Goal: Register for event/course

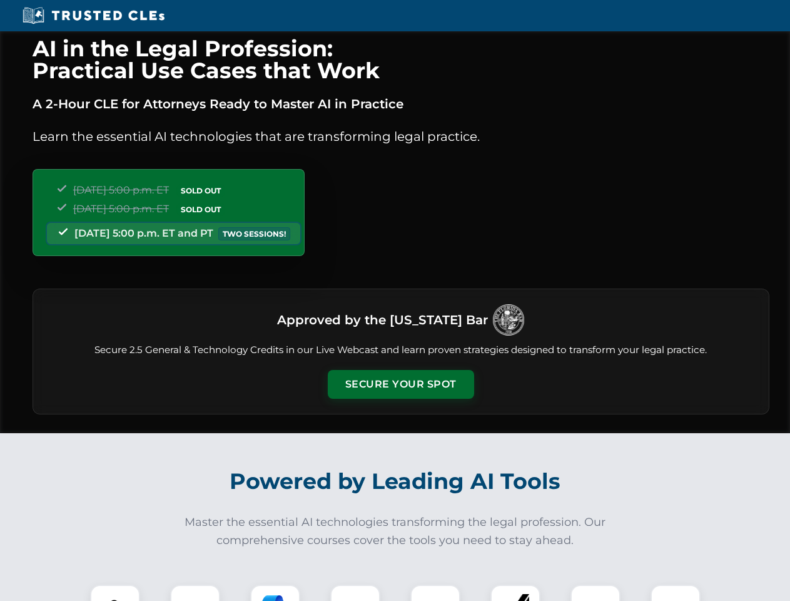
click at [400, 384] on button "Secure Your Spot" at bounding box center [401, 384] width 146 height 29
click at [115, 592] on img at bounding box center [115, 609] width 36 height 36
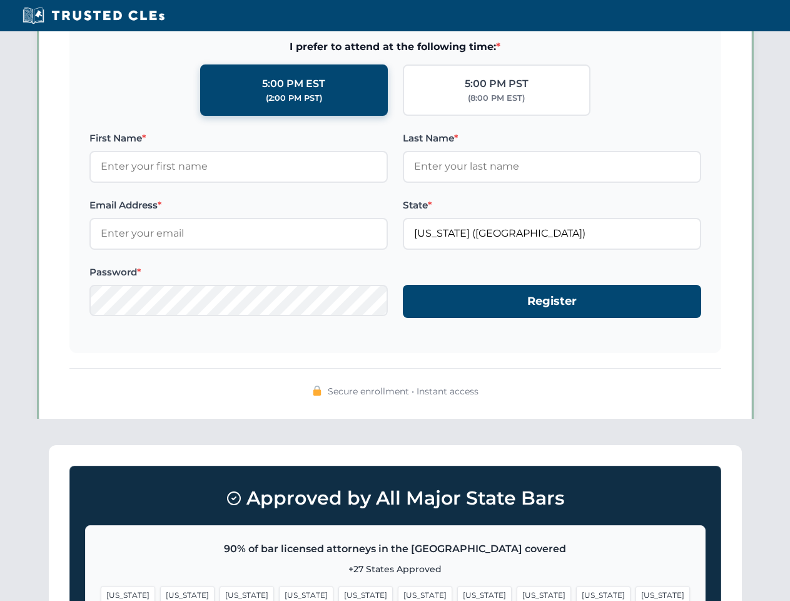
click at [457, 592] on span "[US_STATE]" at bounding box center [484, 595] width 54 height 18
click at [576, 592] on span "[US_STATE]" at bounding box center [603, 595] width 54 height 18
